Goal: Information Seeking & Learning: Learn about a topic

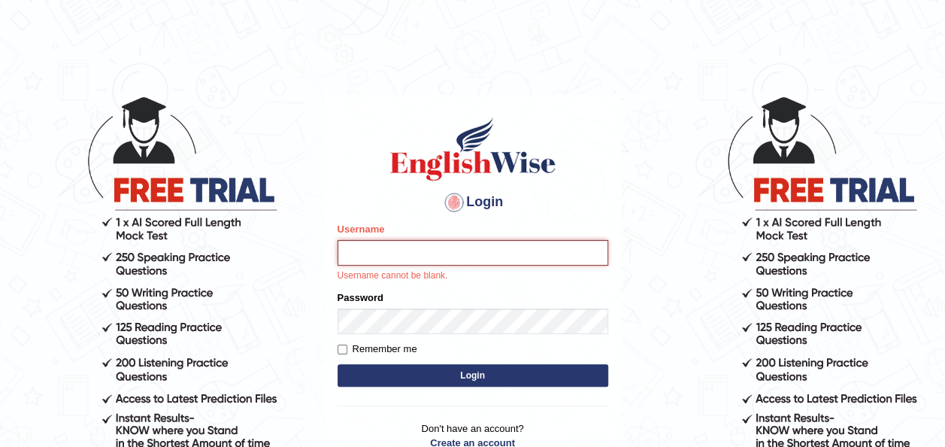
click at [408, 252] on input "Username" at bounding box center [473, 253] width 271 height 26
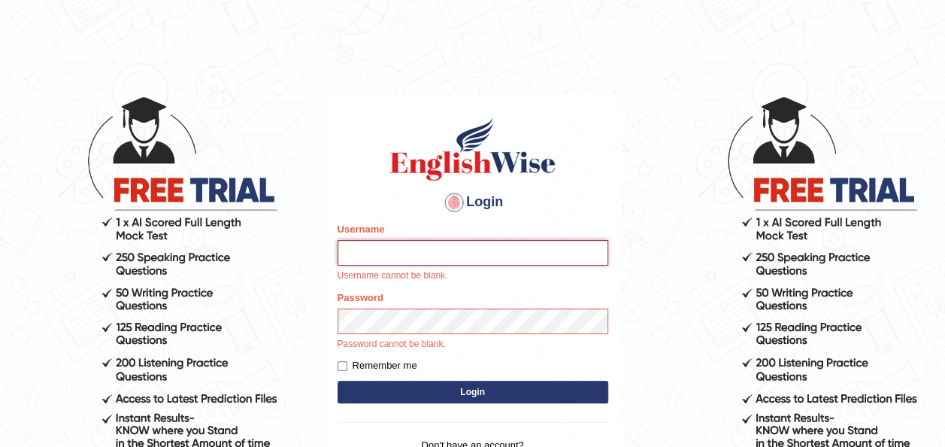
type input "Jepkoech"
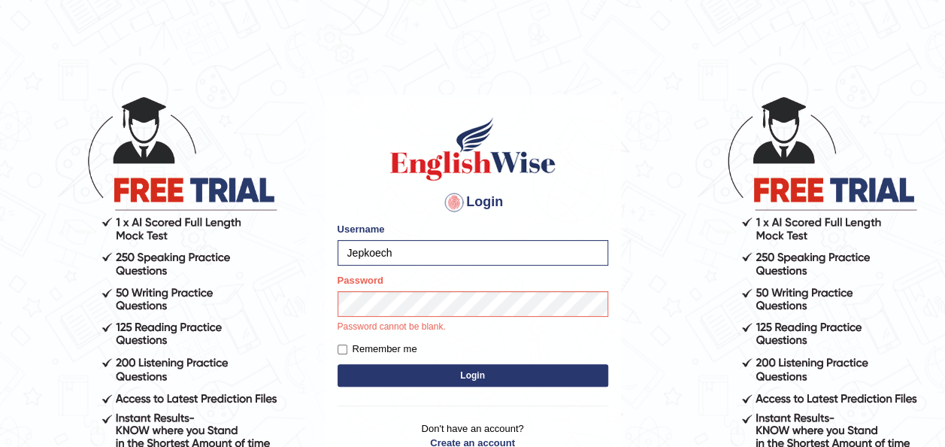
click at [445, 367] on button "Login" at bounding box center [473, 375] width 271 height 23
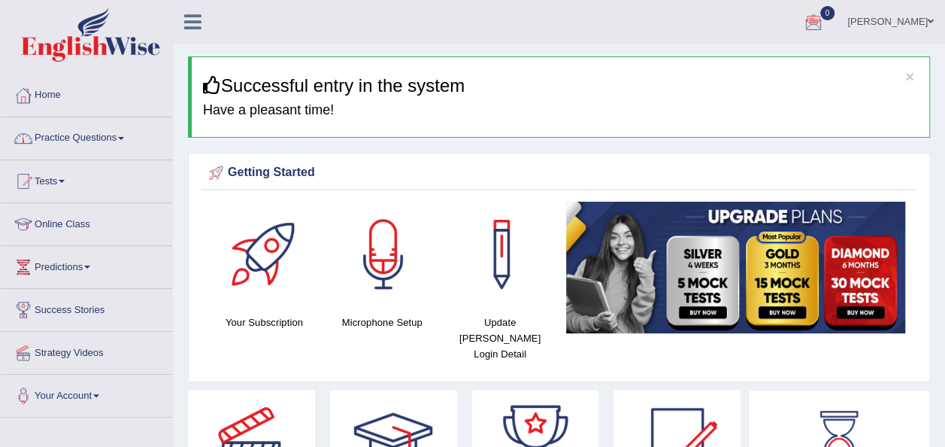
click at [122, 134] on link "Practice Questions" at bounding box center [86, 136] width 171 height 38
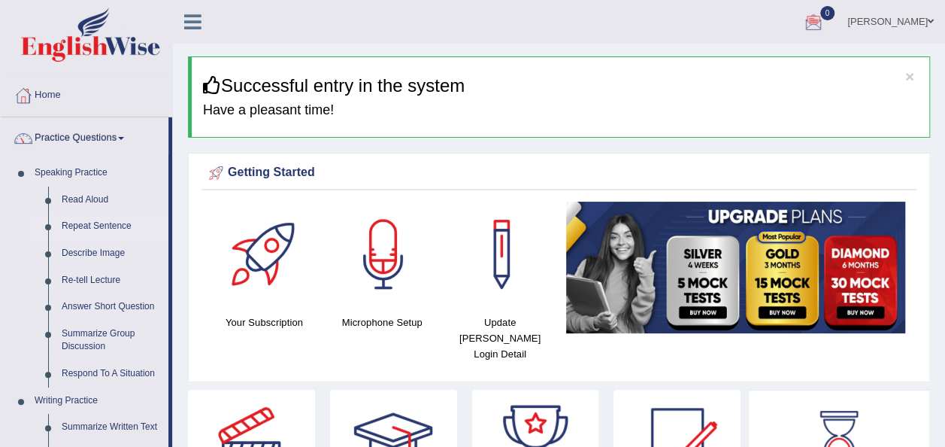
click at [96, 223] on link "Repeat Sentence" at bounding box center [112, 226] width 114 height 27
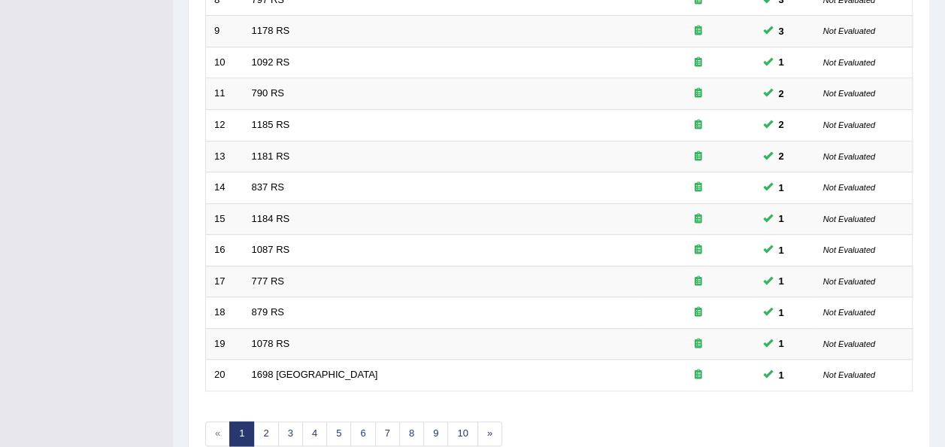
scroll to position [511, 0]
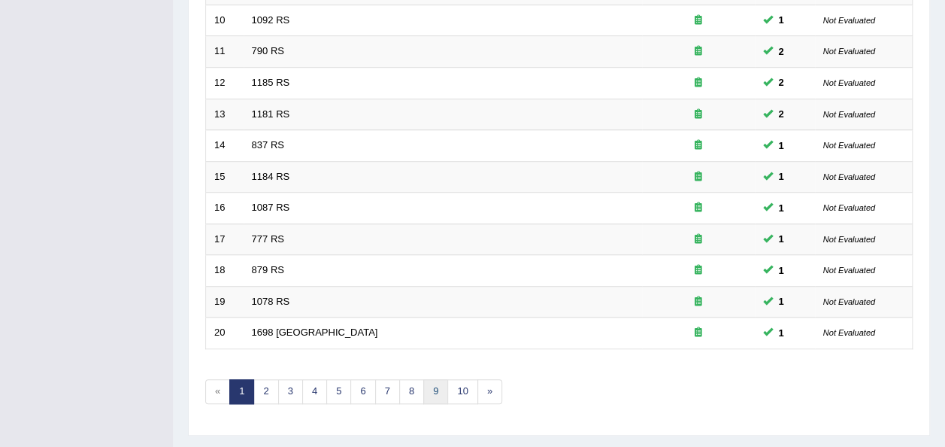
click at [431, 386] on link "9" at bounding box center [435, 391] width 25 height 25
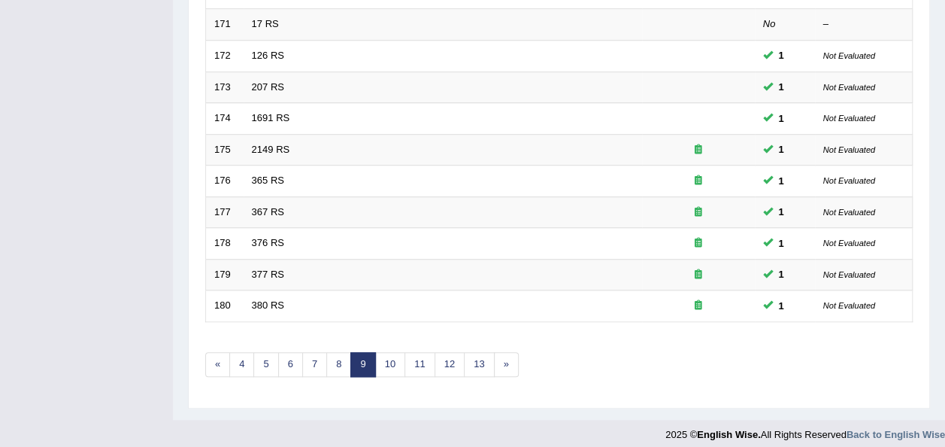
scroll to position [541, 0]
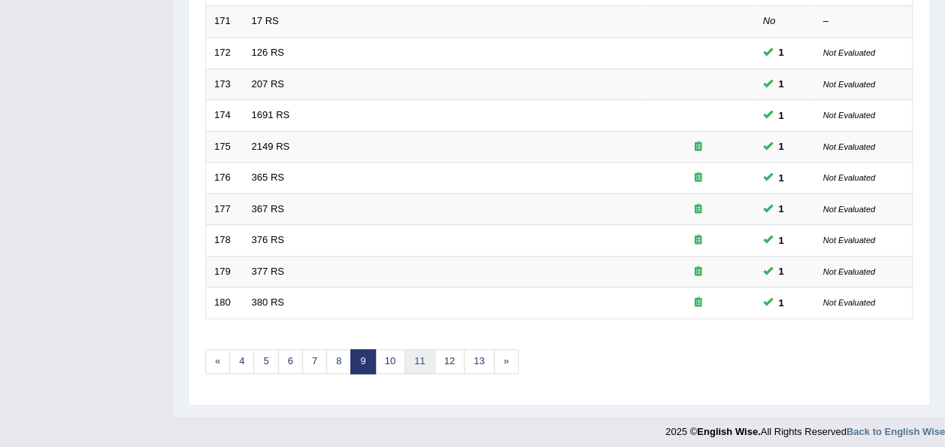
click at [408, 362] on link "11" at bounding box center [420, 361] width 30 height 25
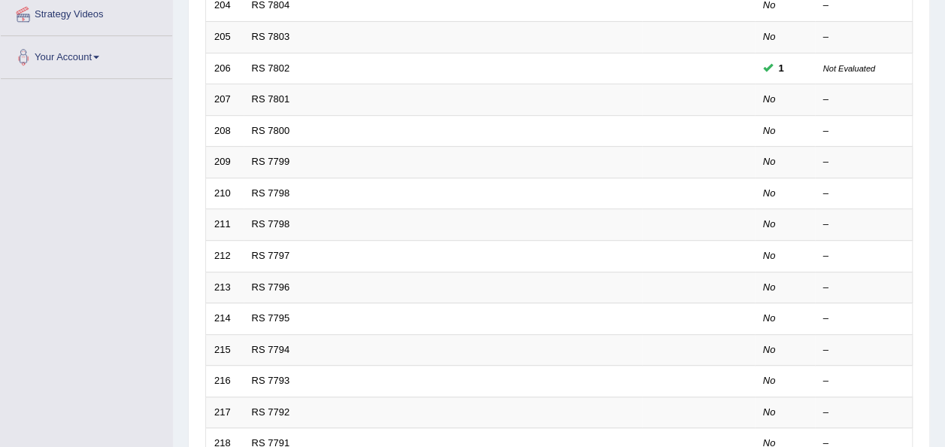
scroll to position [361, 0]
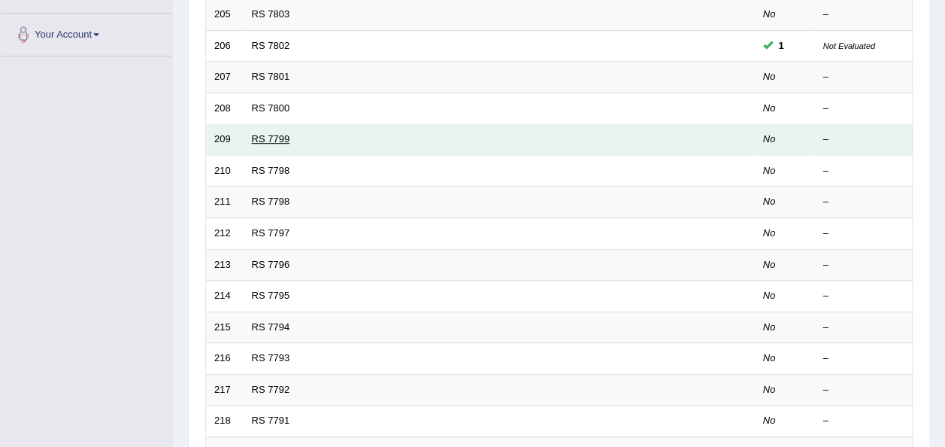
click at [265, 133] on link "RS 7799" at bounding box center [271, 138] width 38 height 11
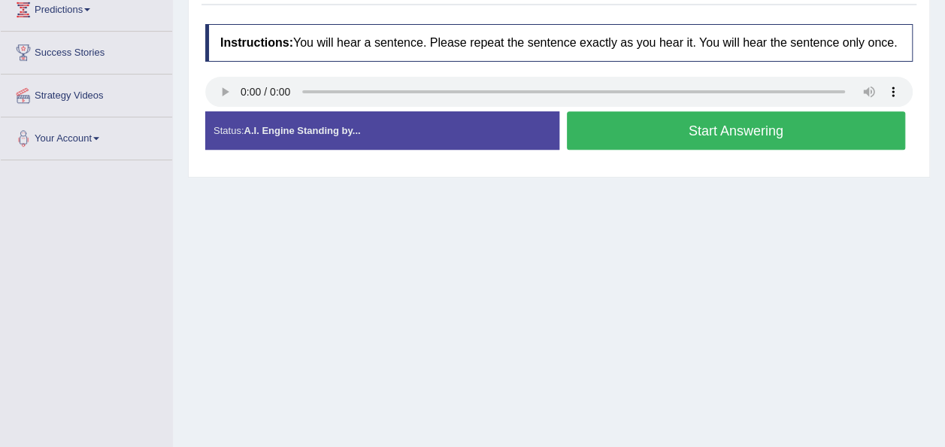
scroll to position [241, 0]
